Goal: Task Accomplishment & Management: Use online tool/utility

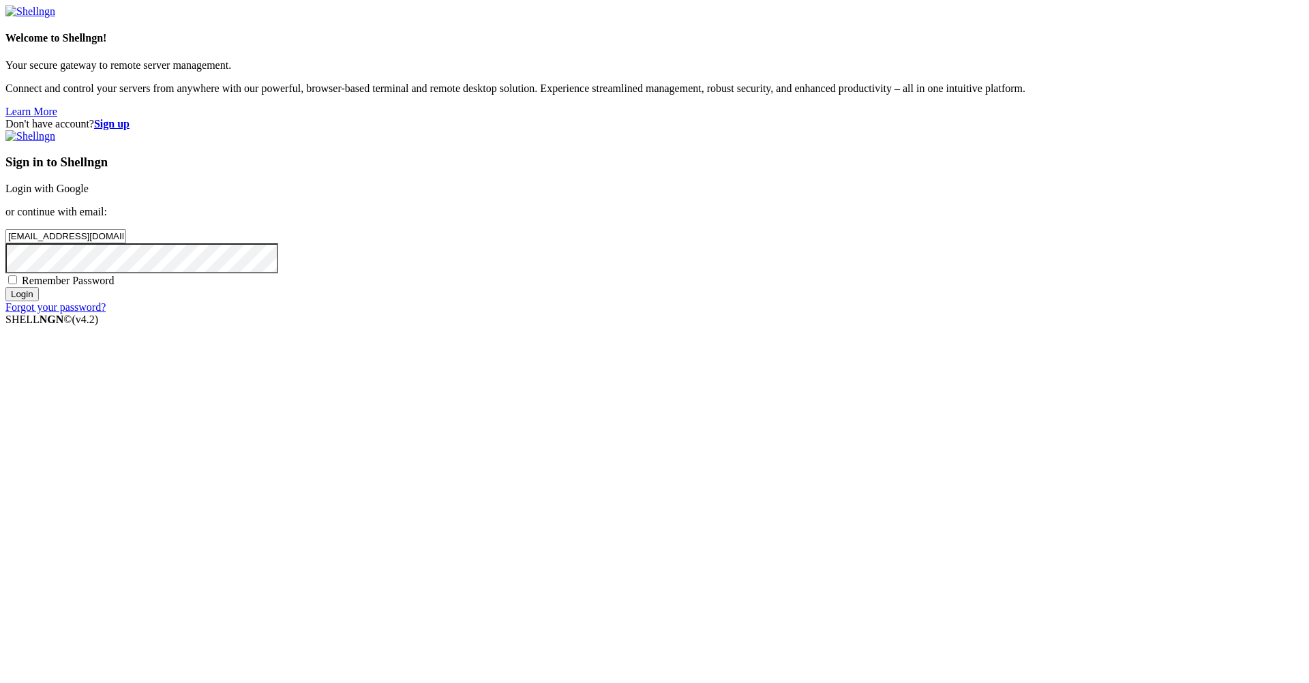
click at [39, 301] on input "Login" at bounding box center [21, 294] width 33 height 14
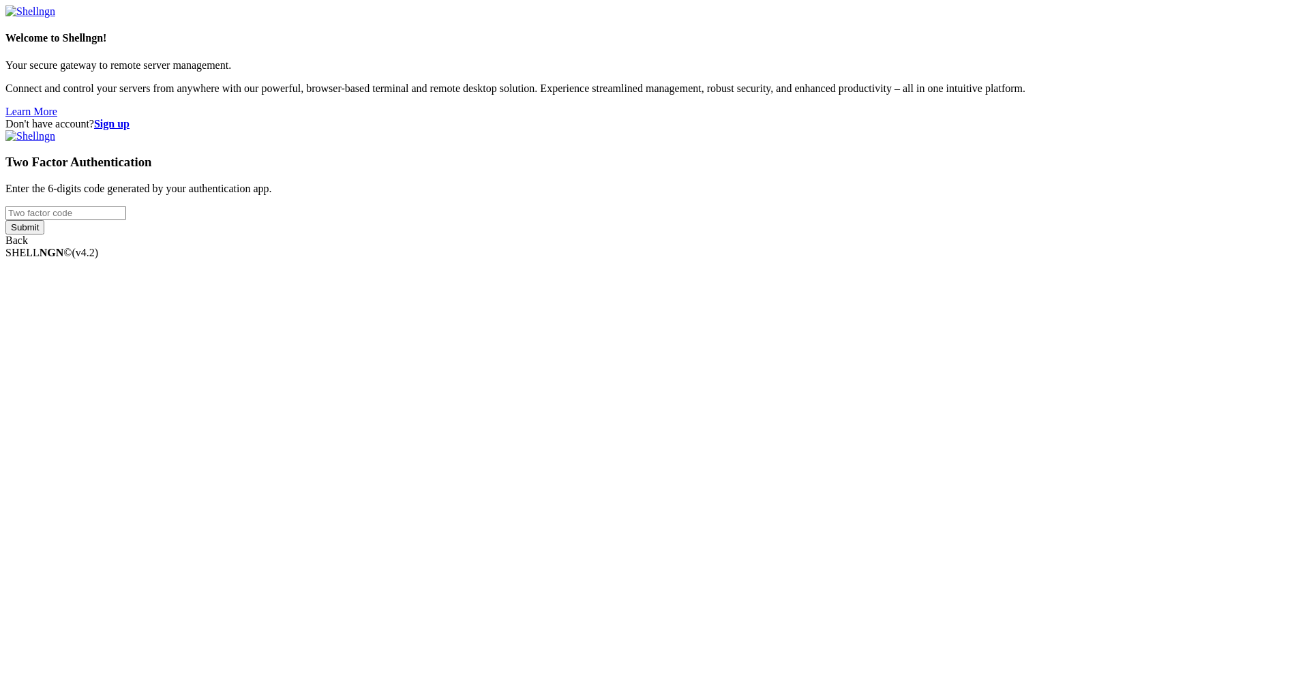
click at [126, 220] on input "number" at bounding box center [65, 213] width 121 height 14
type input "037888"
click at [5, 220] on input "Submit" at bounding box center [24, 227] width 39 height 14
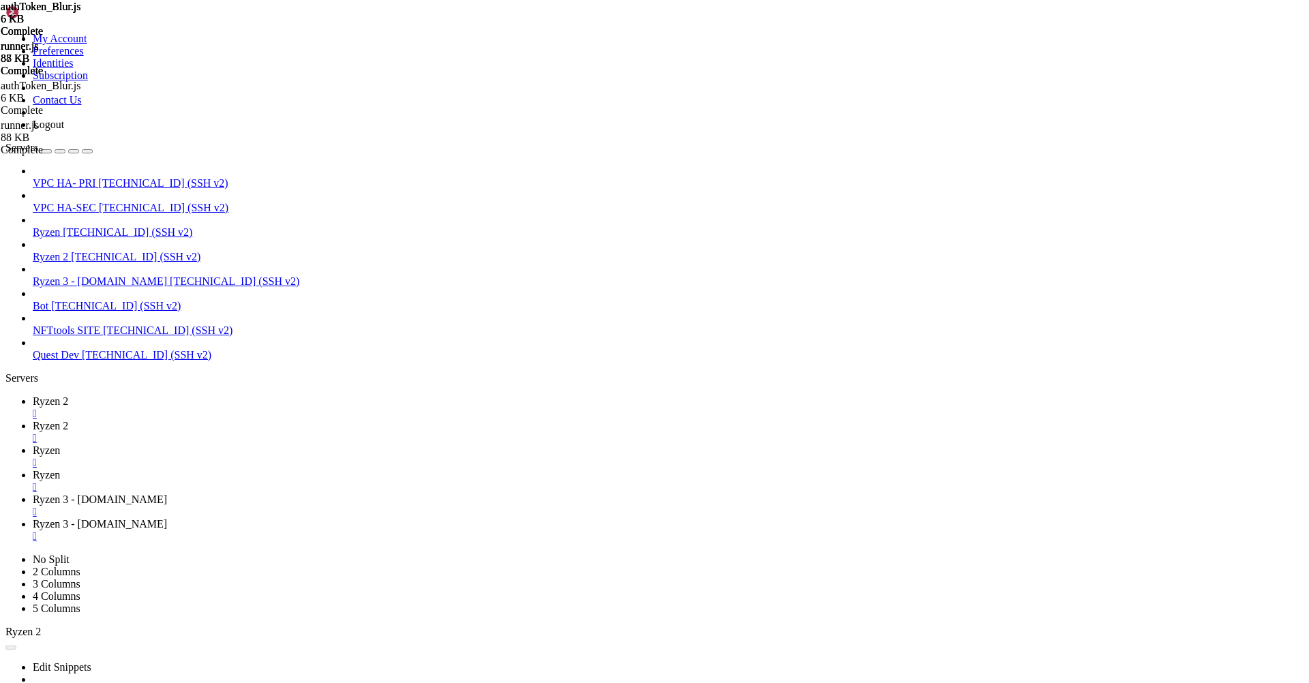
scroll to position [816, 0]
click at [113, 177] on span "[TECHNICAL_ID] (SSH v2)" at bounding box center [163, 183] width 130 height 12
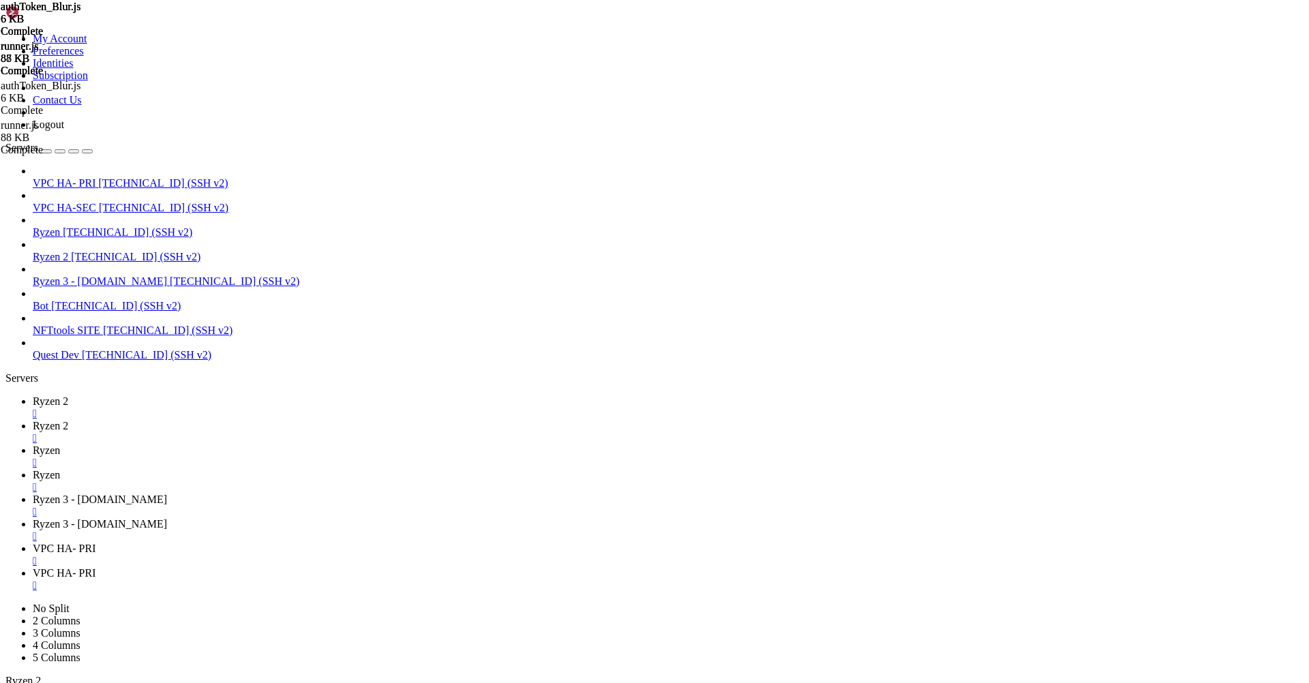
click at [725, 530] on div "" at bounding box center [668, 536] width 1271 height 12
click at [601, 506] on div "" at bounding box center [668, 512] width 1271 height 12
click at [95, 518] on span "VPC HA- PRI" at bounding box center [64, 524] width 63 height 12
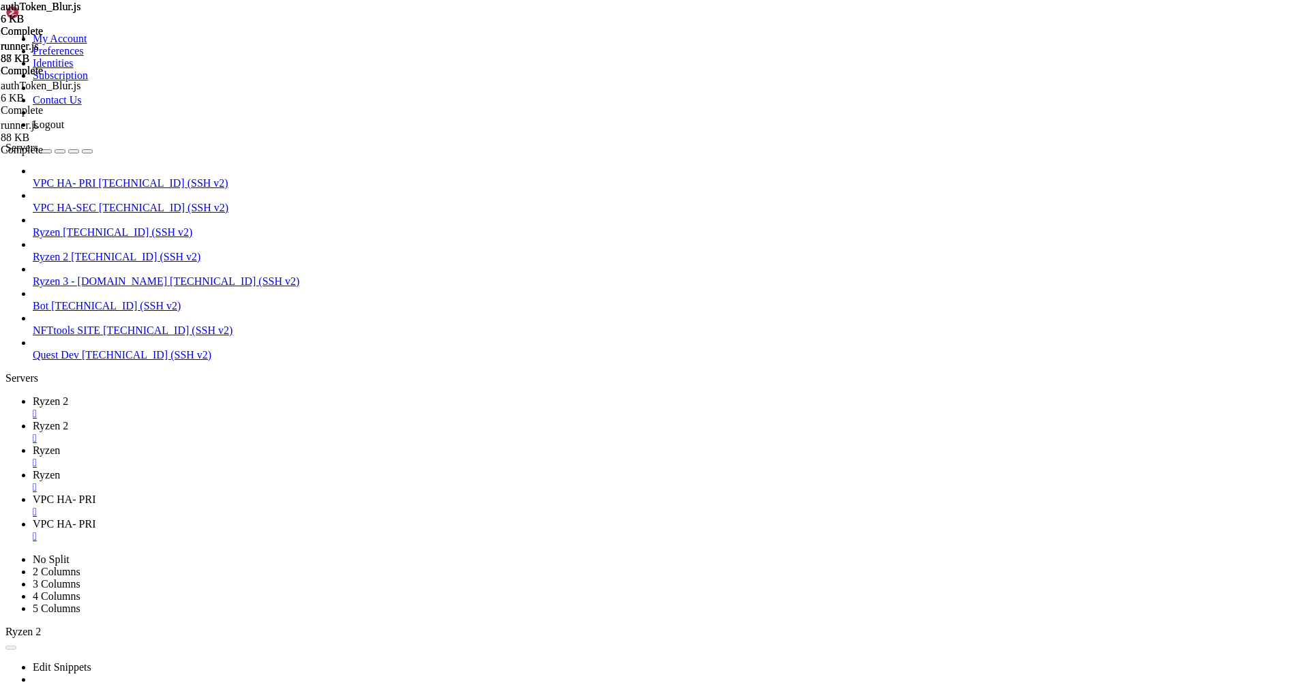
type input "/root/nfttools/nfttools-utilities/infra-tools-dockerized/haproxy-prod"
type textarea "mode http"
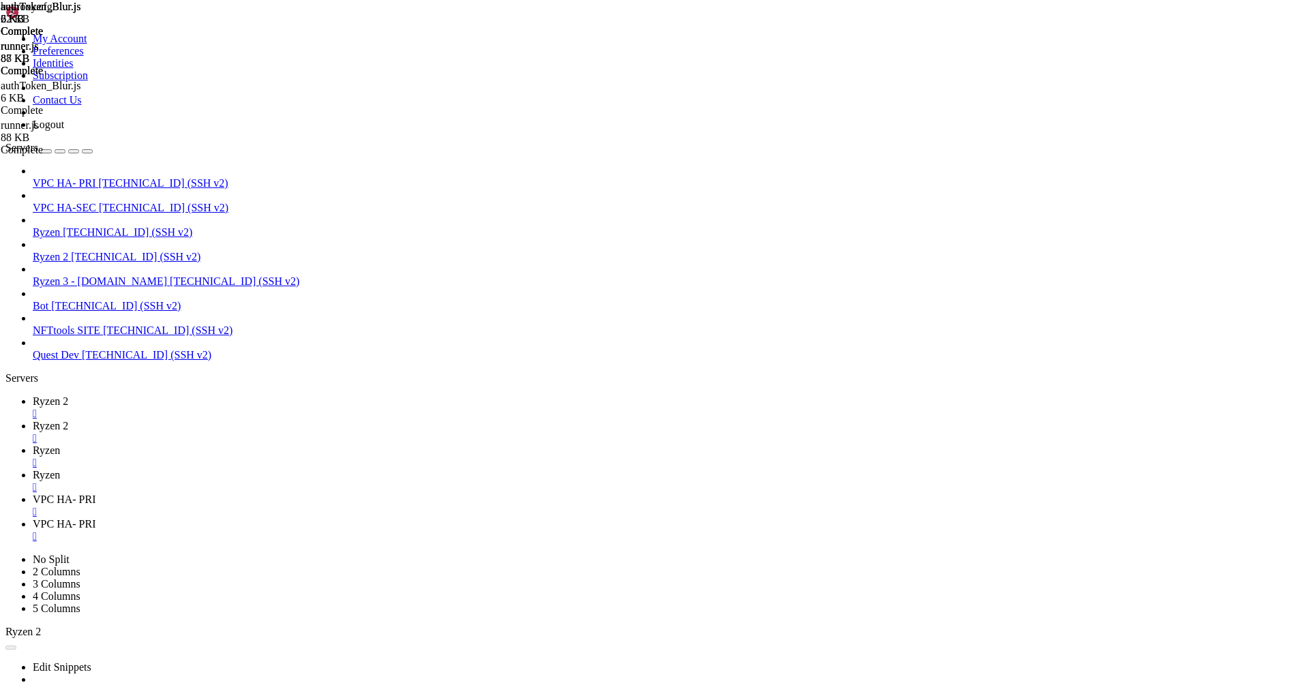
scroll to position [3222, 0]
drag, startPoint x: 1132, startPoint y: 78, endPoint x: 999, endPoint y: 78, distance: 133.6
type input "global"
